Goal: Task Accomplishment & Management: Use online tool/utility

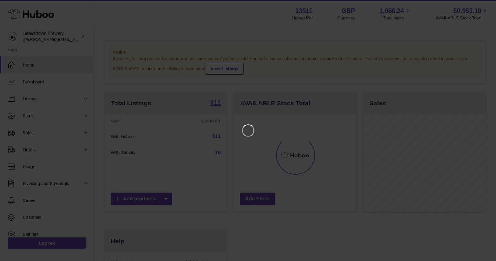
scroll to position [98, 124]
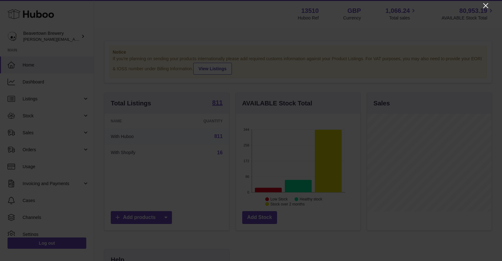
click at [485, 6] on icon "Close" at bounding box center [485, 5] width 5 height 5
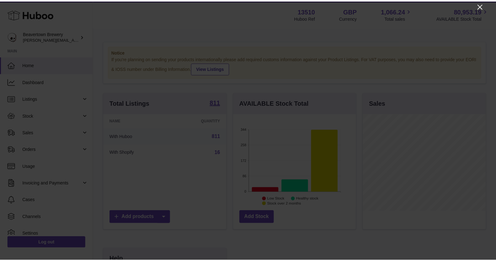
scroll to position [313453, 313428]
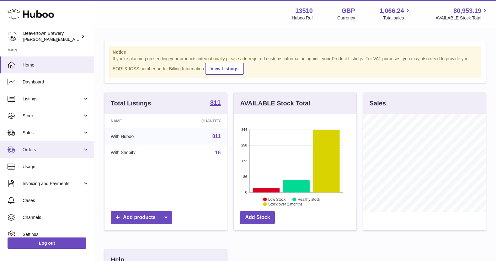
click at [48, 144] on link "Orders" at bounding box center [47, 149] width 94 height 17
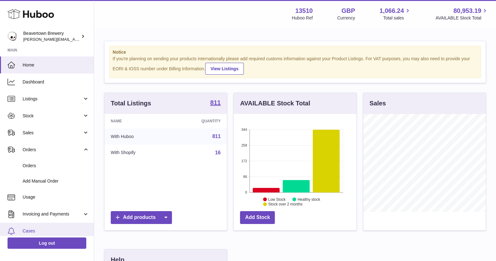
click at [43, 226] on link "Cases" at bounding box center [47, 231] width 94 height 17
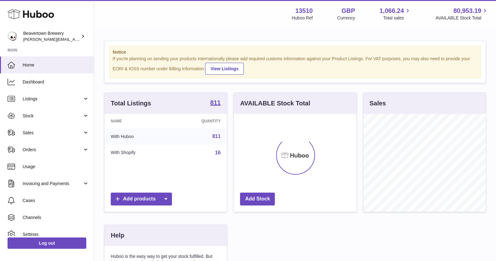
scroll to position [98, 122]
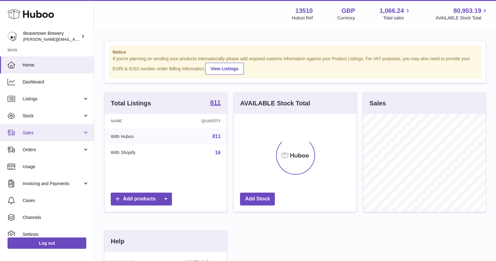
click at [64, 130] on span "Sales" at bounding box center [53, 133] width 60 height 6
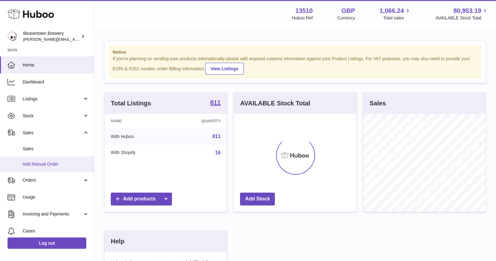
click at [59, 164] on span "Add Manual Order" at bounding box center [56, 164] width 66 height 6
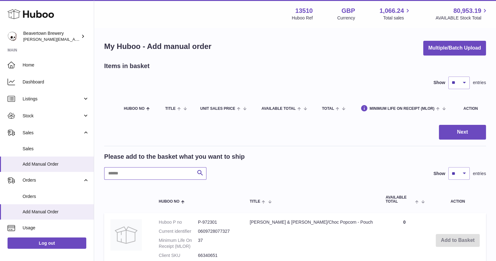
click at [165, 173] on input "text" at bounding box center [155, 173] width 102 height 13
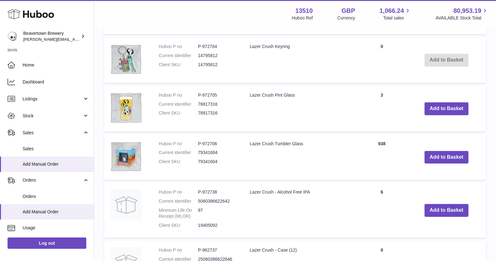
scroll to position [420, 0]
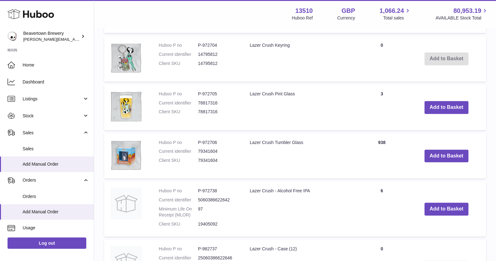
type input "**********"
